Goal: Information Seeking & Learning: Find specific fact

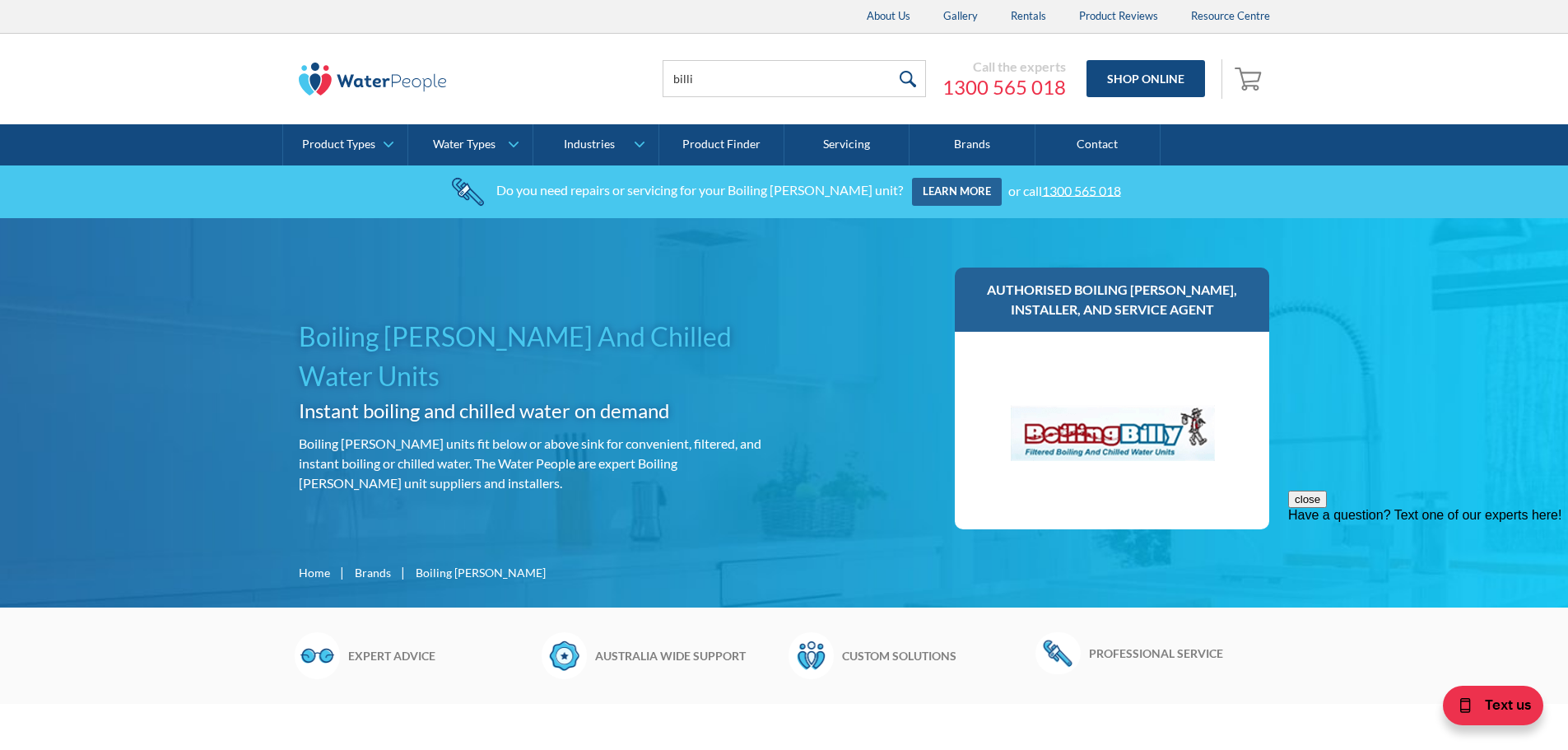
type input "billi"
click at [890, 60] on input "submit" at bounding box center [908, 79] width 36 height 37
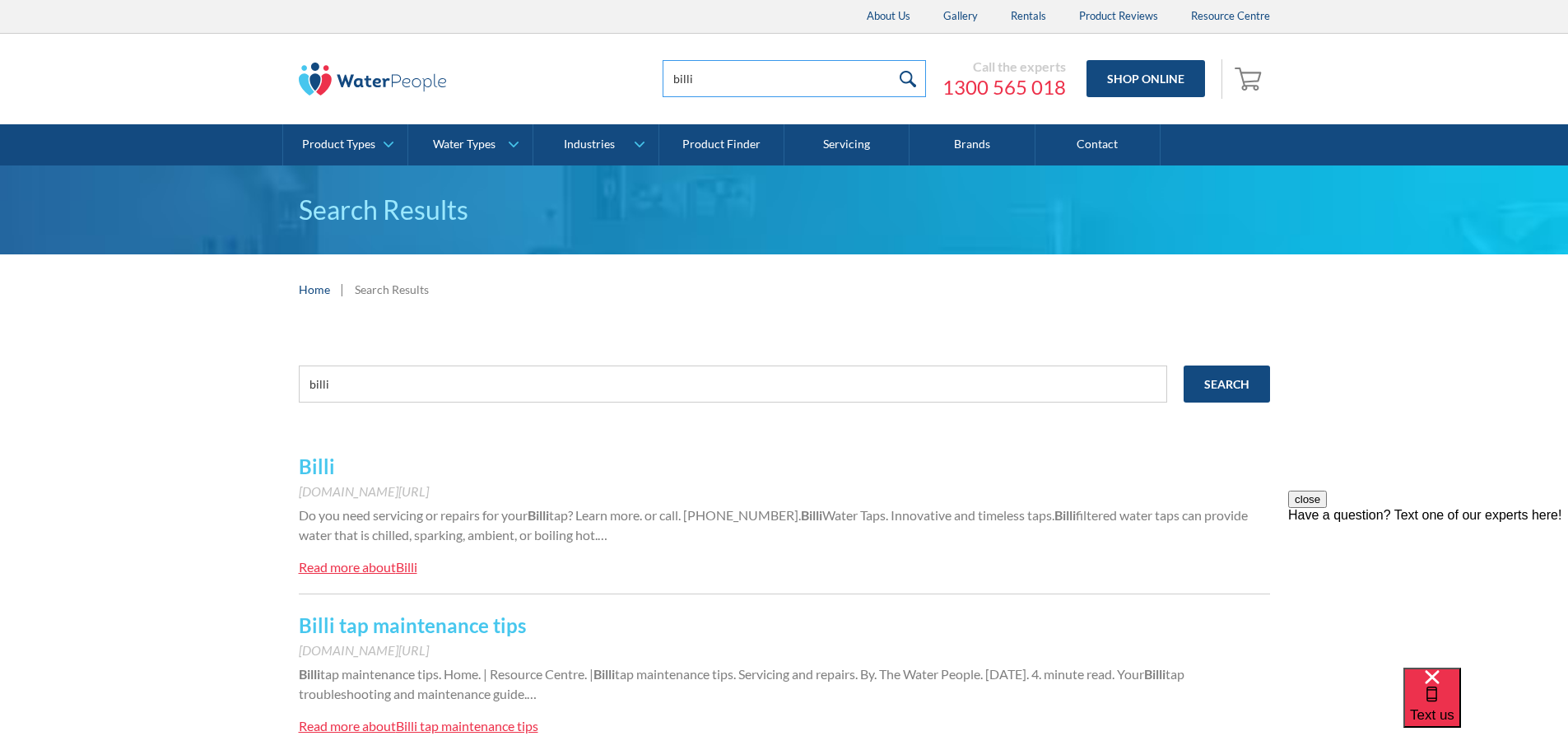
click at [802, 76] on input "billi" at bounding box center [794, 79] width 264 height 37
drag, startPoint x: 723, startPoint y: 76, endPoint x: 618, endPoint y: 77, distance: 105.0
click at [618, 77] on div "billi Call the experts [PHONE_NUMBER] Shop Online 0 Your Cart Subtotal Pay with…" at bounding box center [940, 79] width 658 height 49
type input "[PERSON_NAME]"
click at [890, 60] on input "submit" at bounding box center [908, 79] width 36 height 37
